Goal: Information Seeking & Learning: Learn about a topic

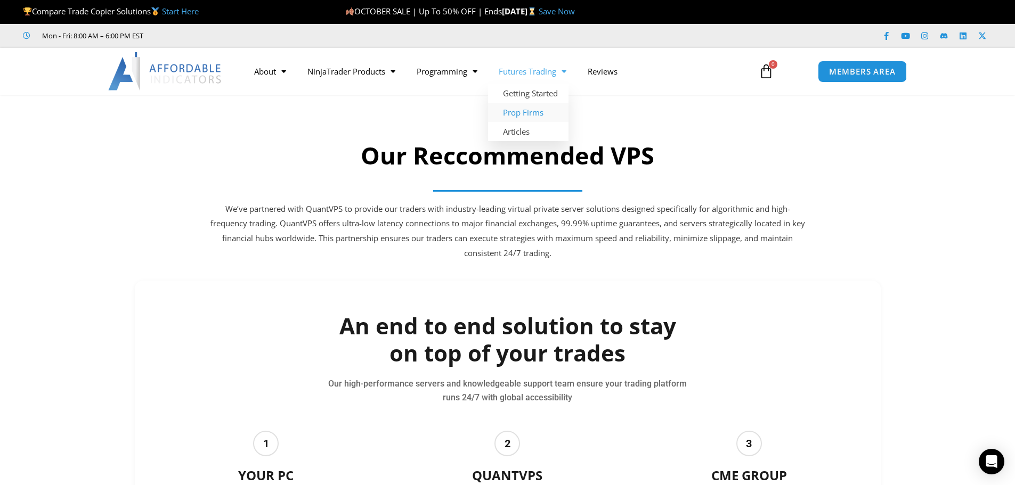
click at [528, 109] on link "Prop Firms" at bounding box center [528, 112] width 80 height 19
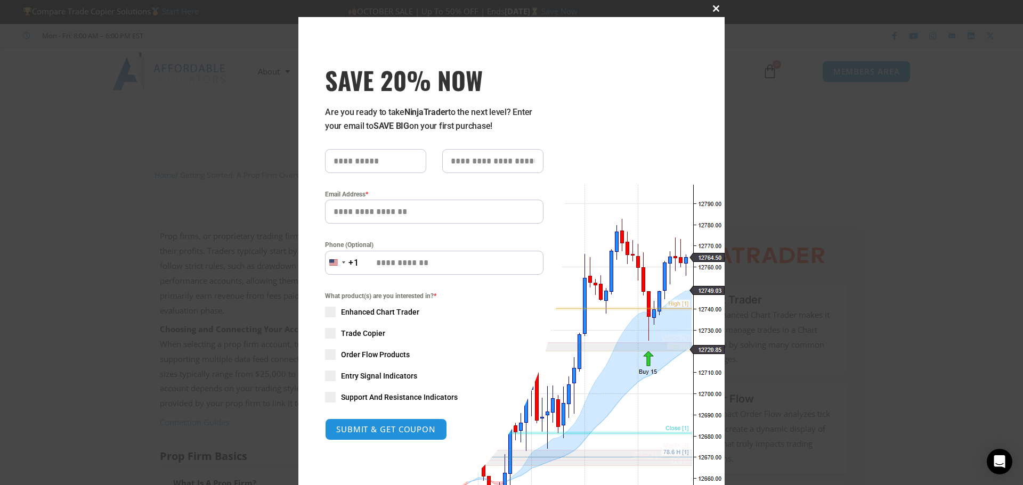
click at [712, 5] on span "SAVE 20% NOW popup" at bounding box center [716, 8] width 17 height 6
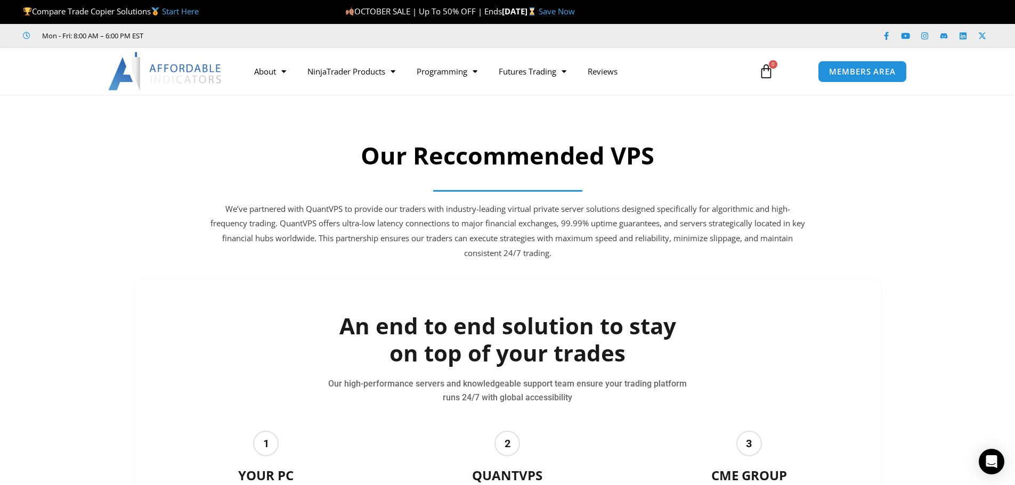
click at [929, 193] on section "Our Reccommended VPS We’ve partnered with QuantVPS to provide our traders with …" at bounding box center [507, 202] width 1015 height 135
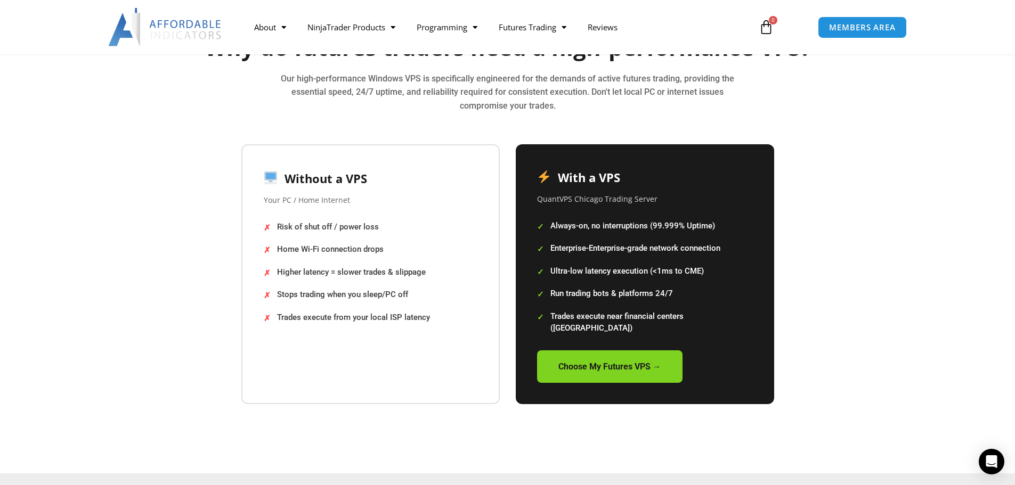
scroll to position [2025, 0]
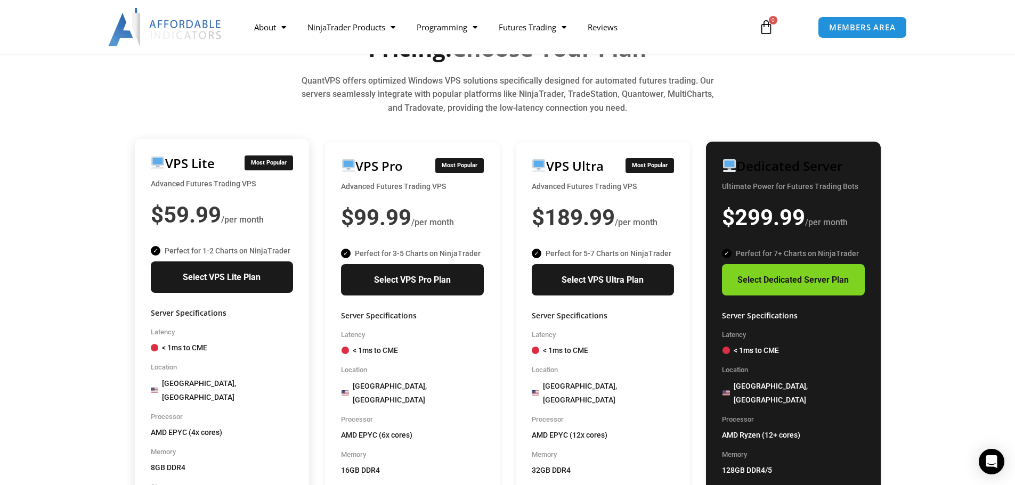
scroll to position [639, 0]
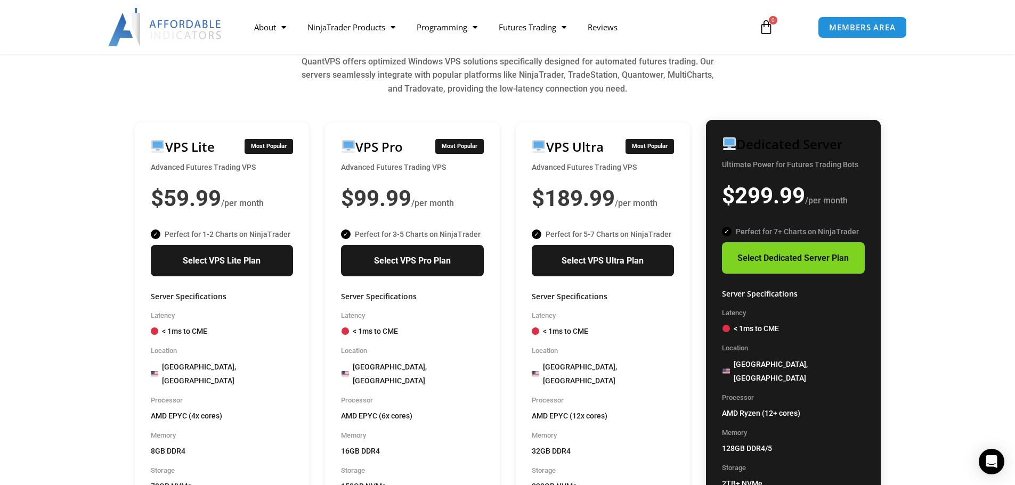
click at [806, 136] on h3 "Dedicated Server" at bounding box center [782, 144] width 120 height 17
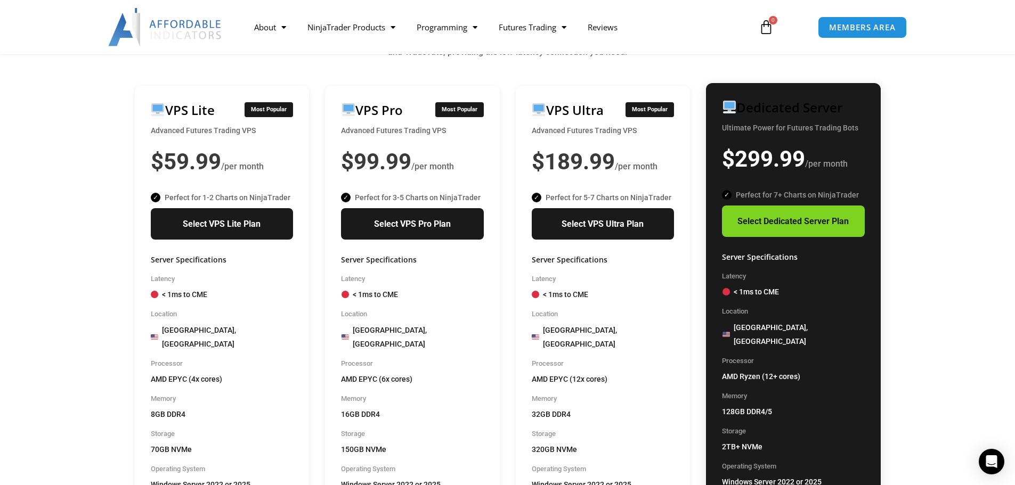
scroll to position [586, 0]
